Goal: Information Seeking & Learning: Learn about a topic

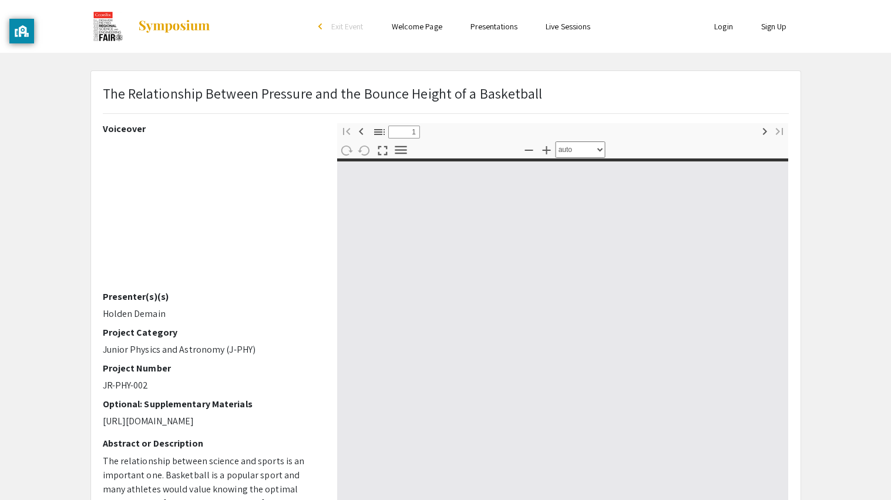
select select "custom"
type input "0"
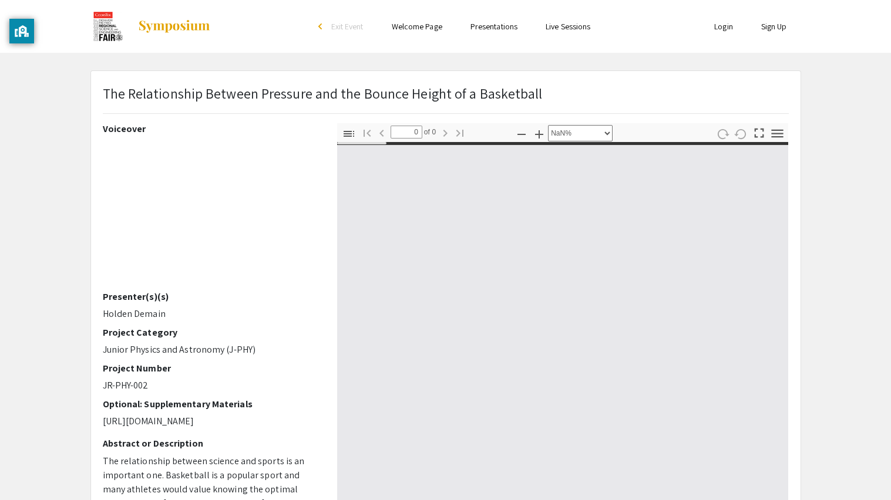
select select "auto"
type input "1"
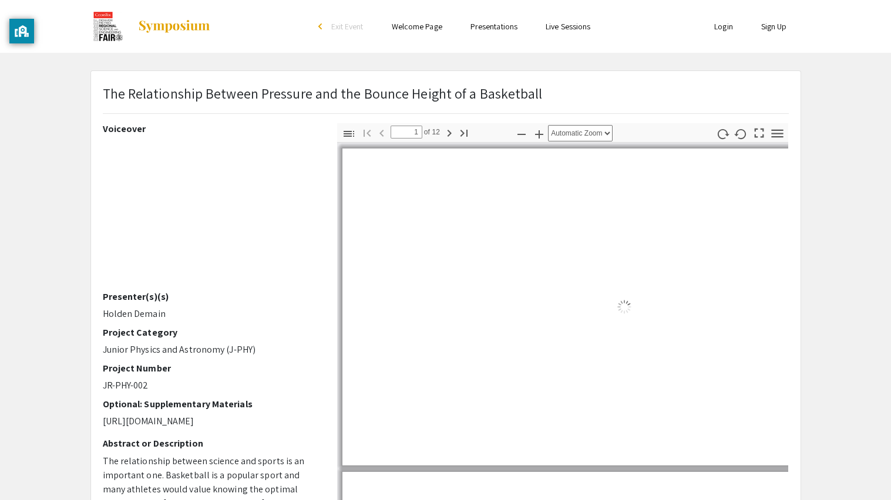
select select "auto"
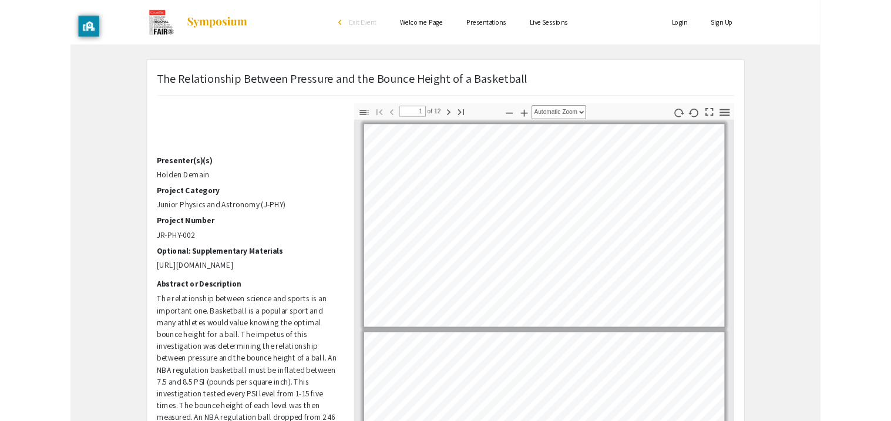
scroll to position [114, 0]
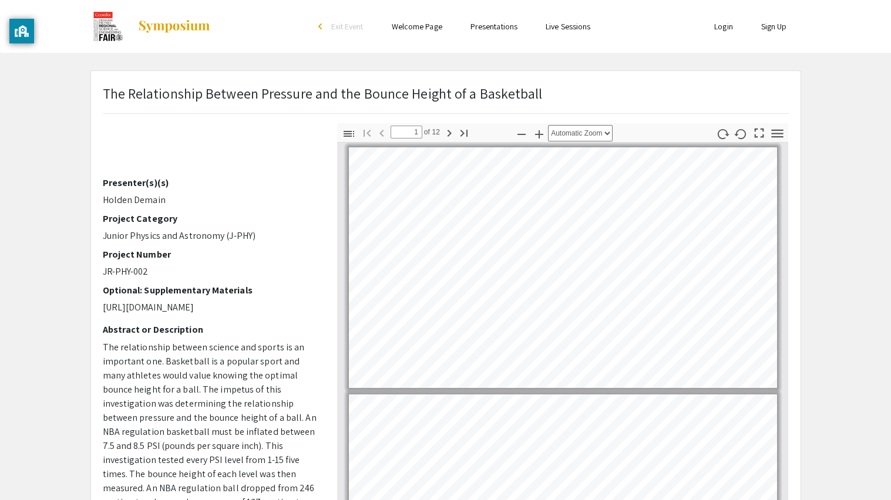
click at [814, 63] on div "Skip navigation arrow_back_ios Exit Event Welcome Page Presentations Live Sessi…" at bounding box center [445, 388] width 891 height 777
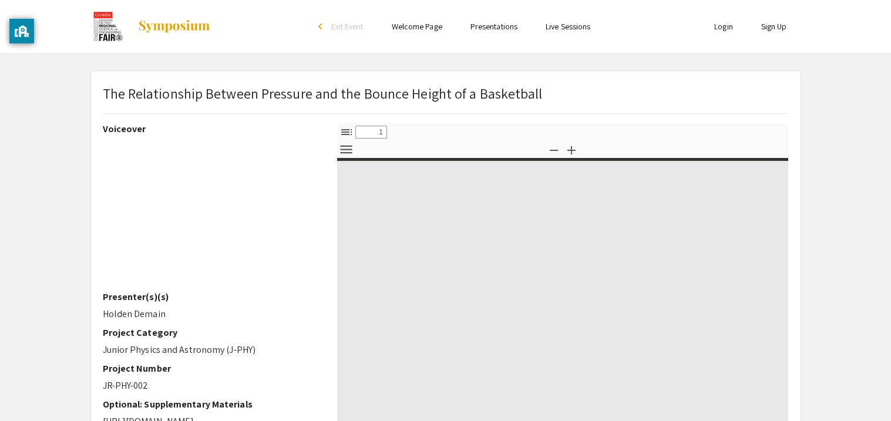
select select "custom"
type input "0"
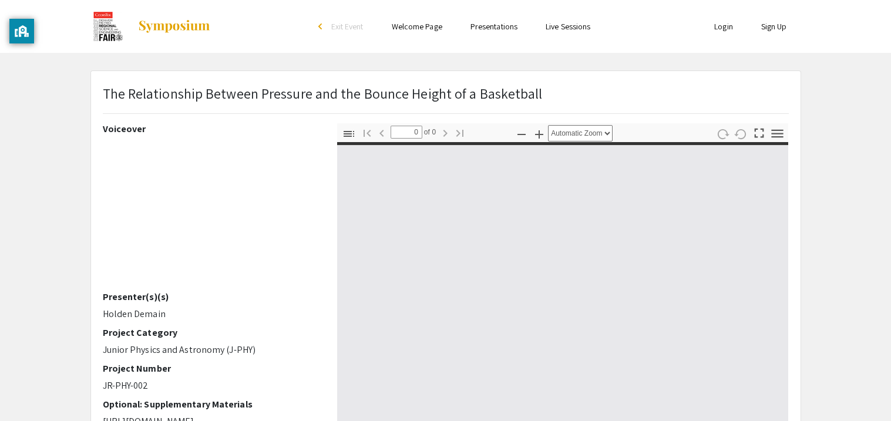
select select "custom"
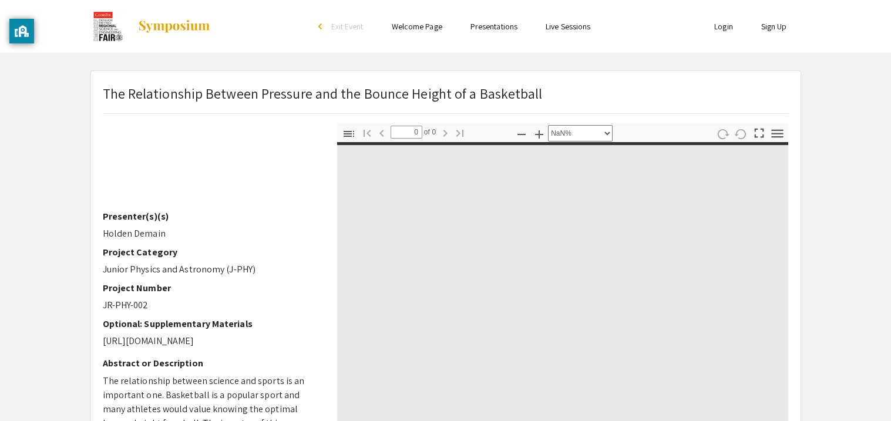
scroll to position [96, 0]
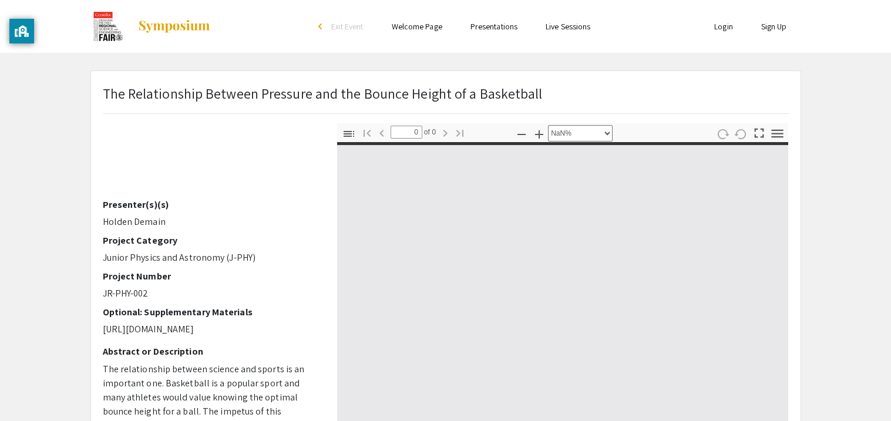
type input "1"
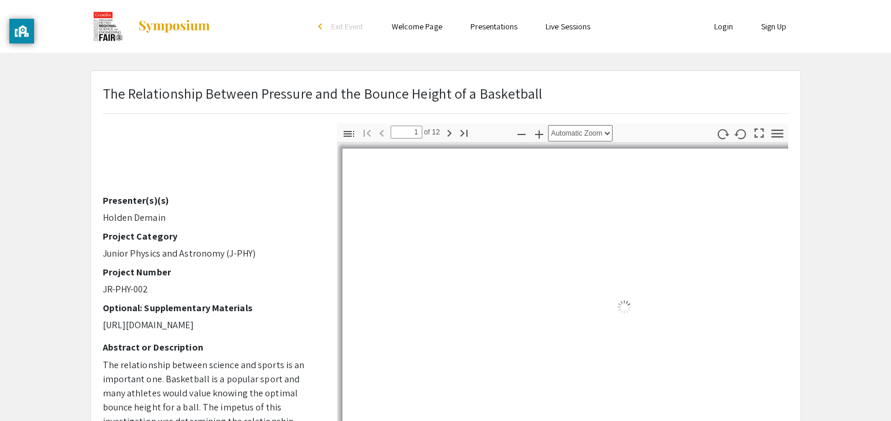
select select "auto"
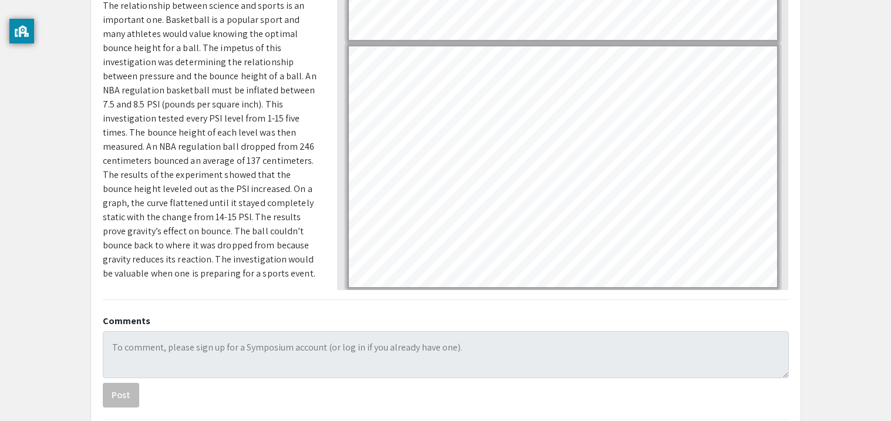
scroll to position [248, 0]
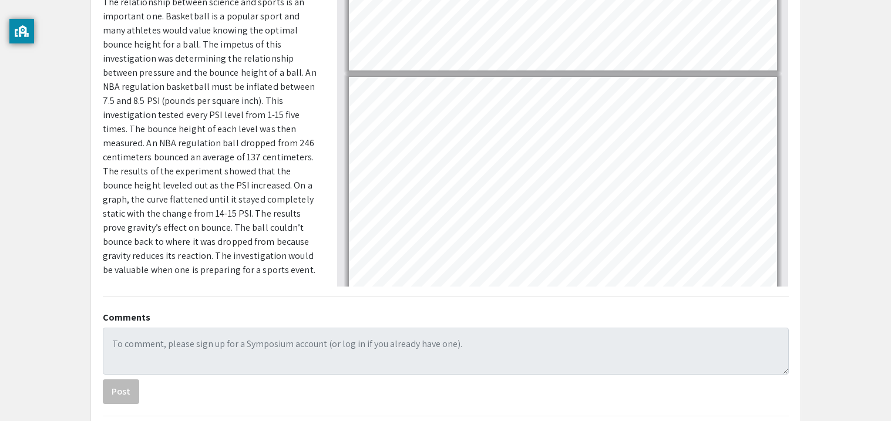
type input "9"
